Goal: Task Accomplishment & Management: Complete application form

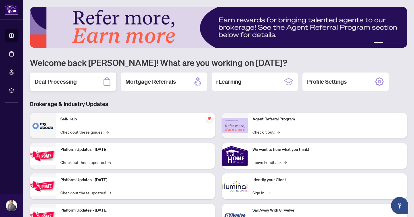
click at [55, 84] on h2 "Deal Processing" at bounding box center [55, 82] width 42 height 8
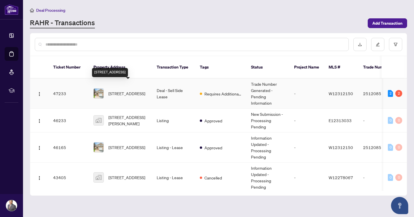
click at [119, 90] on span "[STREET_ADDRESS]" at bounding box center [126, 93] width 37 height 6
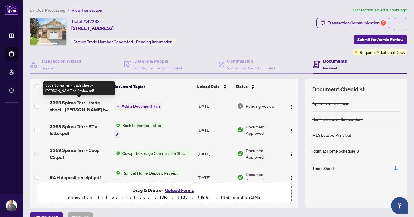
click at [82, 102] on span "3369 Spirea Terr - trade sheet - [PERSON_NAME] to Review.pdf" at bounding box center [79, 106] width 59 height 14
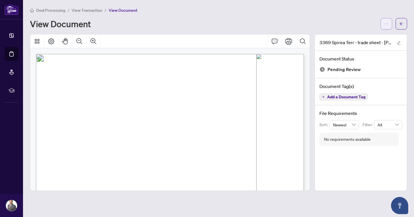
click at [386, 24] on icon "ellipsis" at bounding box center [386, 24] width 4 height 4
click at [348, 35] on span "Download" at bounding box center [366, 36] width 44 height 6
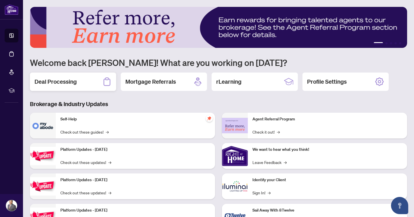
click at [56, 82] on h2 "Deal Processing" at bounding box center [55, 82] width 42 height 8
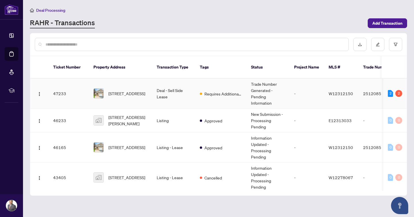
click at [164, 84] on td "Deal - Sell Side Lease" at bounding box center [173, 94] width 43 height 30
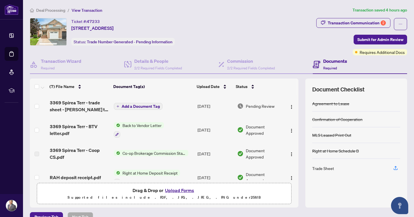
click at [180, 192] on button "Upload Forms" at bounding box center [179, 190] width 32 height 7
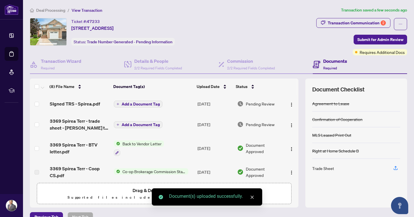
click at [147, 103] on span "Add a Document Tag" at bounding box center [141, 104] width 38 height 4
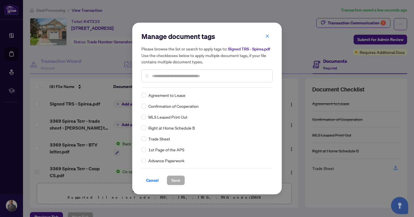
click at [157, 87] on div "Manage document tags Please browse the list or search to apply tags to: SIgned …" at bounding box center [206, 60] width 131 height 56
click at [159, 74] on input "text" at bounding box center [209, 76] width 115 height 6
type input "*****"
click at [172, 182] on span "Save" at bounding box center [175, 180] width 9 height 9
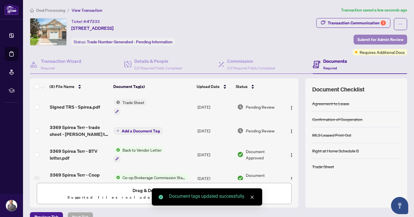
click at [382, 39] on span "Submit for Admin Review" at bounding box center [380, 39] width 46 height 9
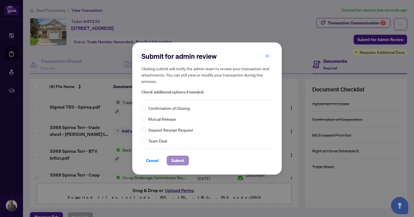
click at [175, 162] on span "Submit" at bounding box center [177, 160] width 13 height 9
